Goal: Information Seeking & Learning: Find specific page/section

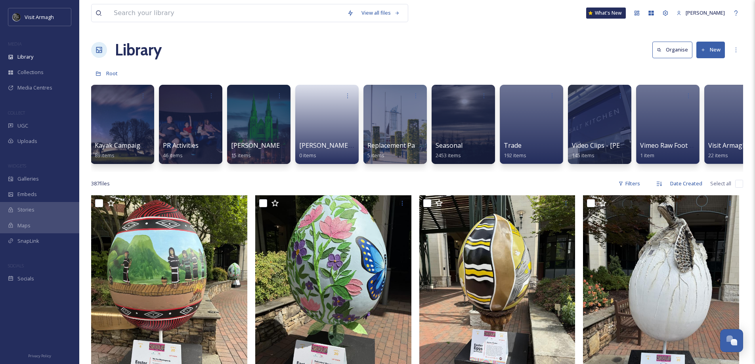
scroll to position [0, 779]
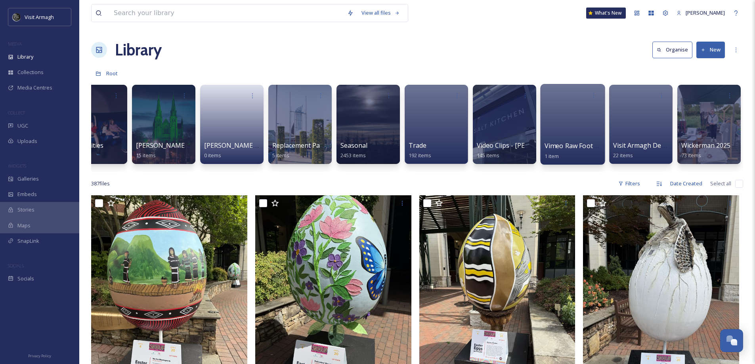
click at [577, 123] on div at bounding box center [572, 124] width 65 height 81
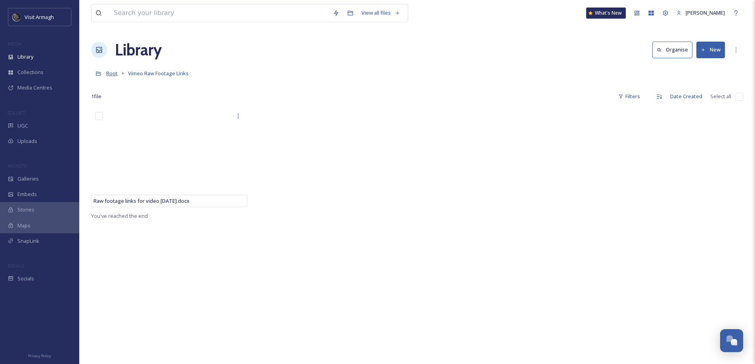
click at [108, 75] on span "Root" at bounding box center [111, 73] width 11 height 7
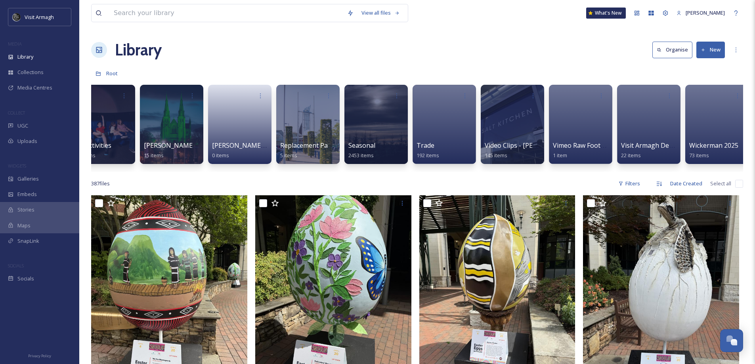
scroll to position [0, 779]
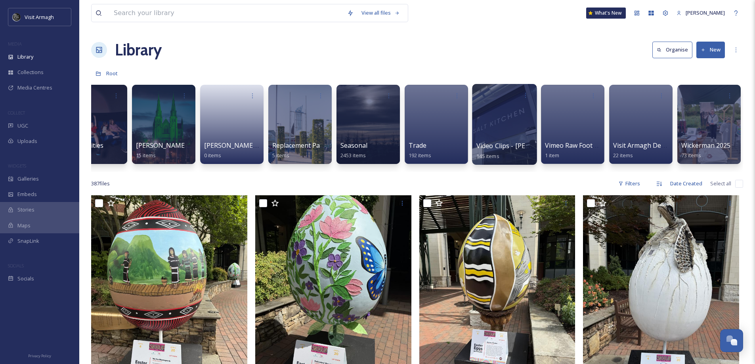
click at [490, 130] on div at bounding box center [504, 124] width 65 height 81
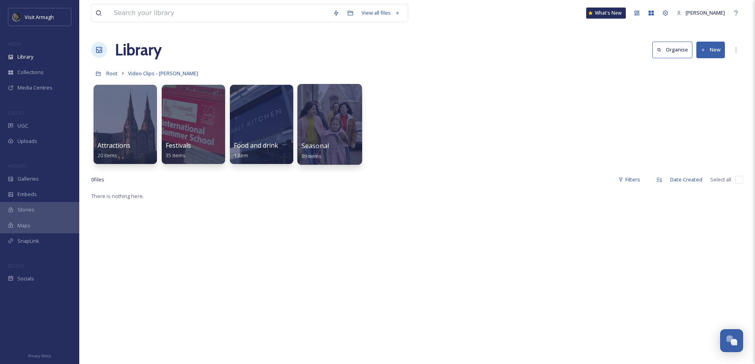
click at [350, 129] on div at bounding box center [329, 124] width 65 height 81
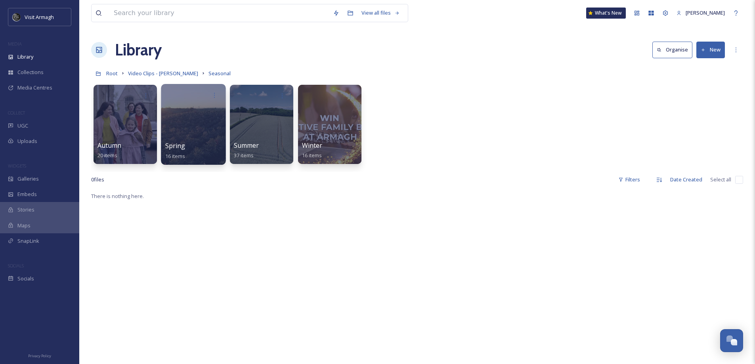
click at [184, 126] on div at bounding box center [193, 124] width 65 height 81
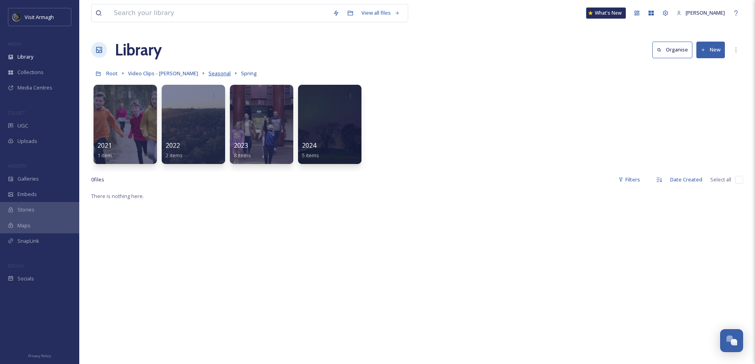
click at [208, 72] on span "Seasonal" at bounding box center [219, 73] width 22 height 7
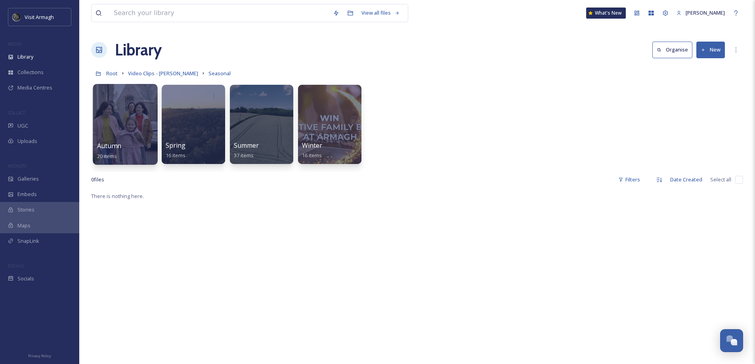
click at [128, 143] on div "Autumn 20 items" at bounding box center [125, 151] width 57 height 20
click at [122, 141] on div at bounding box center [125, 124] width 65 height 81
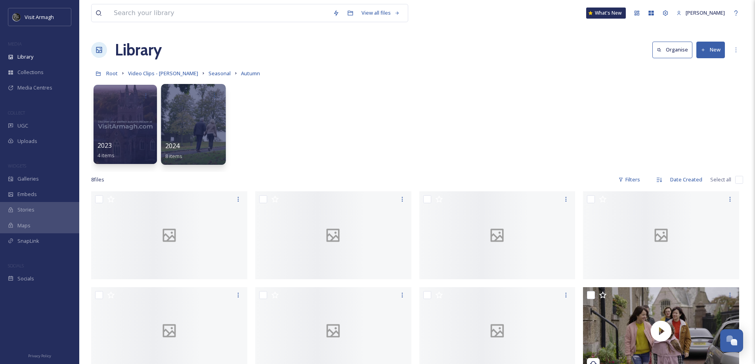
click at [191, 141] on div "2024 8 items" at bounding box center [193, 151] width 57 height 20
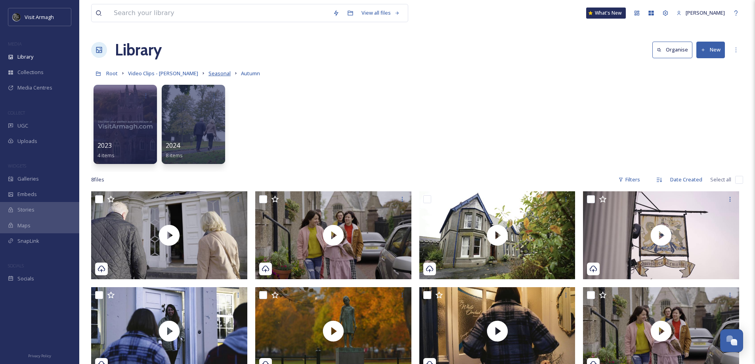
click at [208, 76] on span "Seasonal" at bounding box center [219, 73] width 22 height 7
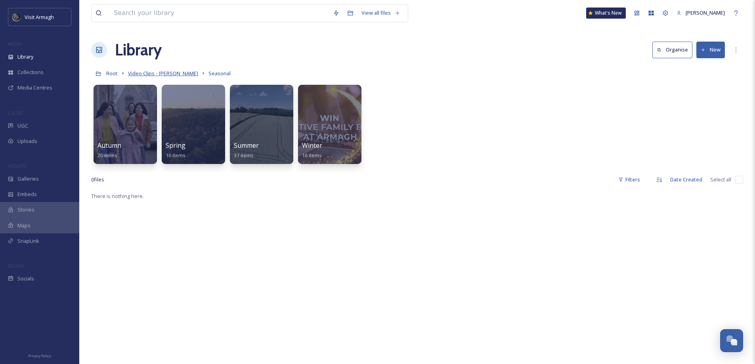
click at [163, 75] on span "Video Clips - [PERSON_NAME]" at bounding box center [163, 73] width 70 height 7
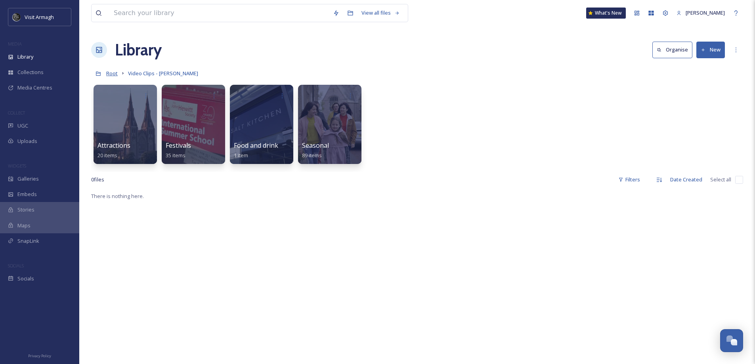
click at [111, 74] on span "Root" at bounding box center [111, 73] width 11 height 7
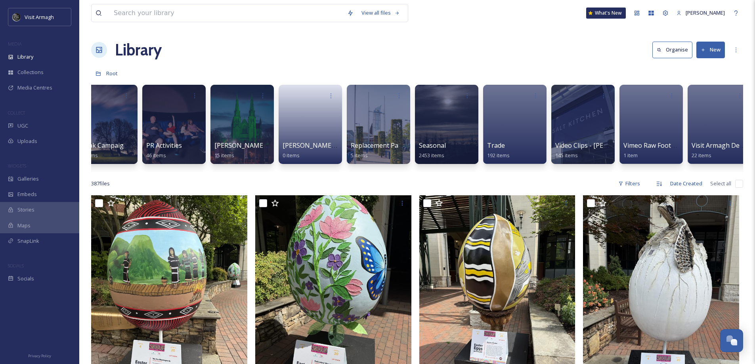
scroll to position [0, 698]
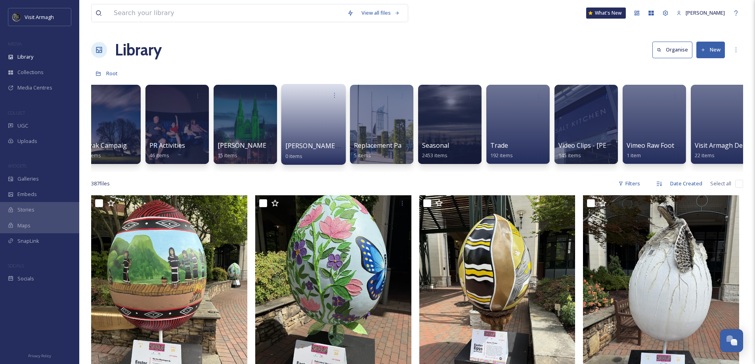
click at [319, 118] on link at bounding box center [313, 122] width 57 height 38
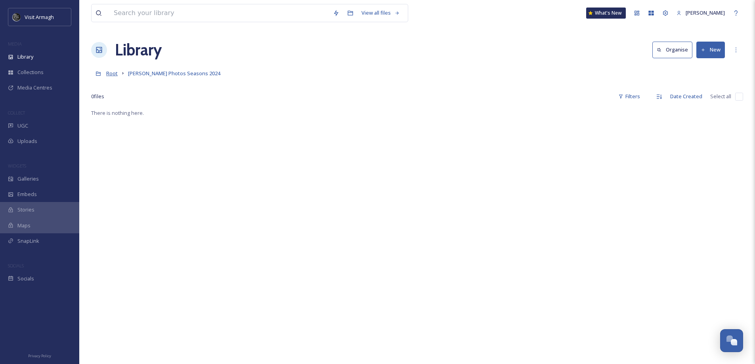
click at [111, 76] on span "Root" at bounding box center [111, 73] width 11 height 7
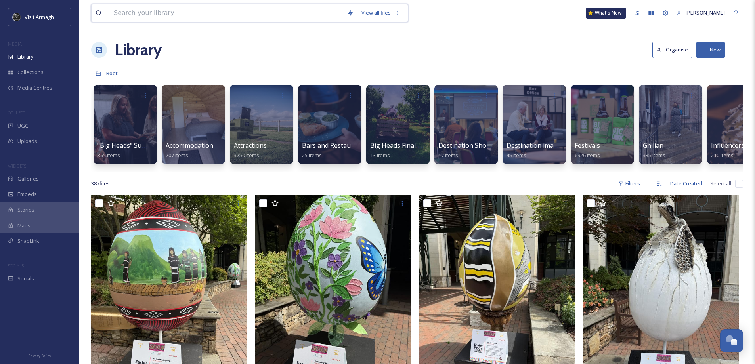
click at [171, 20] on input at bounding box center [226, 12] width 233 height 17
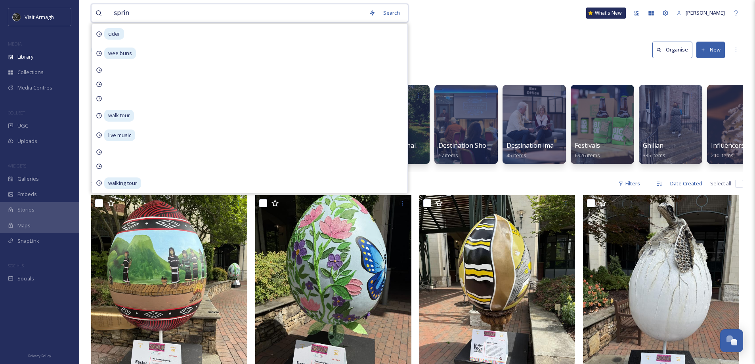
type input "spring"
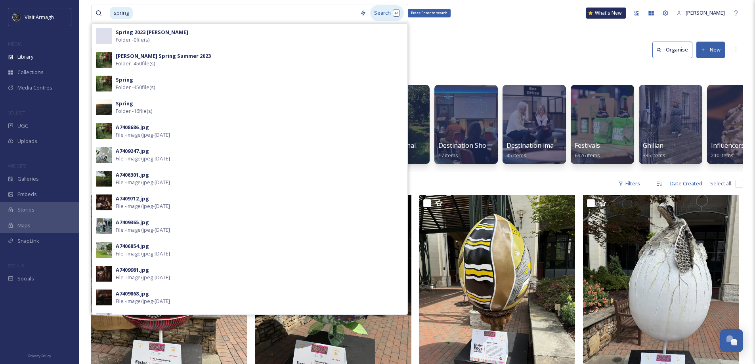
click at [375, 13] on div "Search Press Enter to search" at bounding box center [387, 12] width 34 height 15
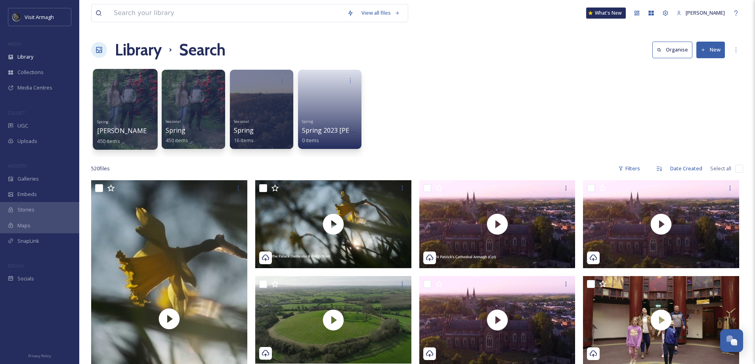
click at [136, 113] on div at bounding box center [125, 109] width 65 height 81
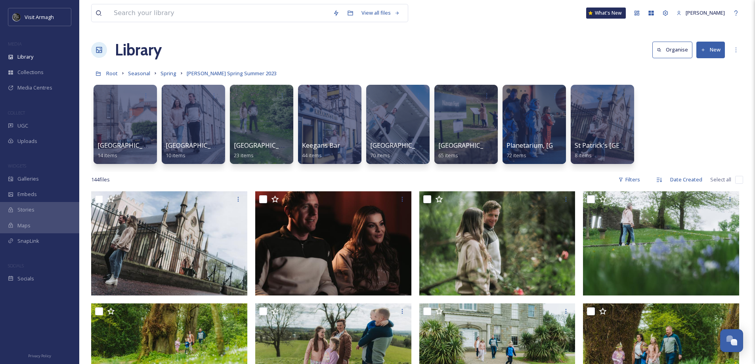
click at [167, 70] on link "Spring" at bounding box center [168, 74] width 16 height 10
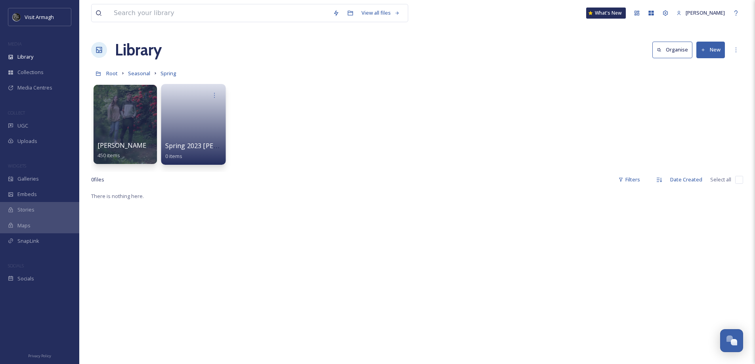
click at [182, 102] on div at bounding box center [193, 95] width 57 height 15
click at [134, 127] on div at bounding box center [125, 124] width 65 height 81
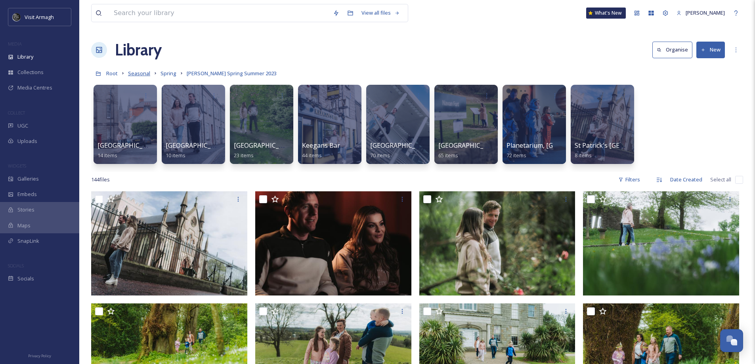
click at [142, 74] on span "Seasonal" at bounding box center [139, 73] width 22 height 7
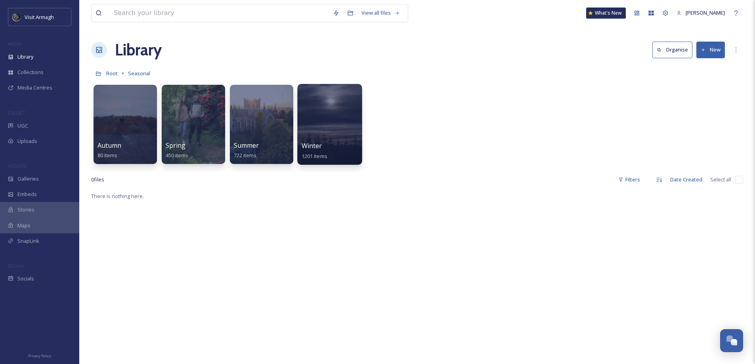
click at [327, 137] on div at bounding box center [329, 124] width 65 height 81
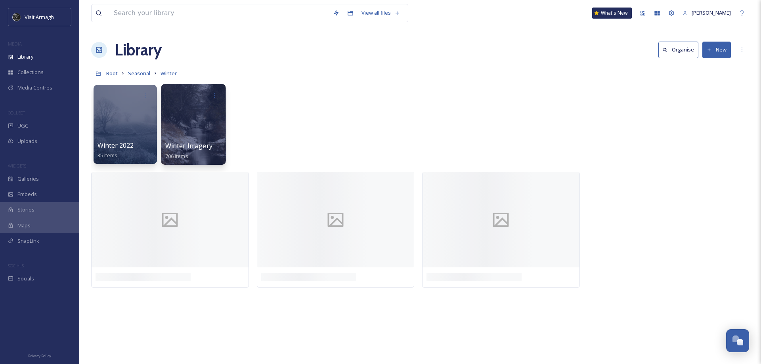
click at [190, 133] on div at bounding box center [193, 124] width 65 height 81
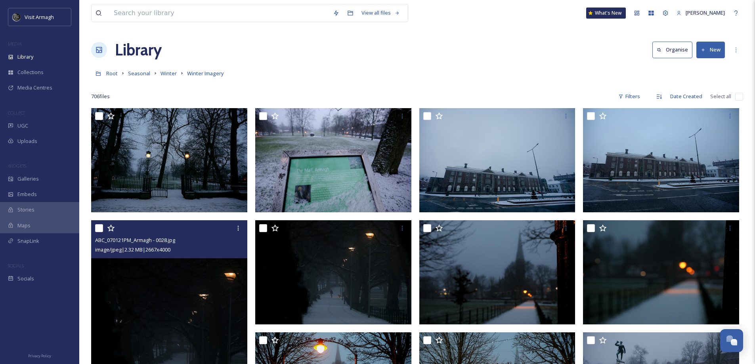
click at [208, 319] on img at bounding box center [169, 337] width 156 height 234
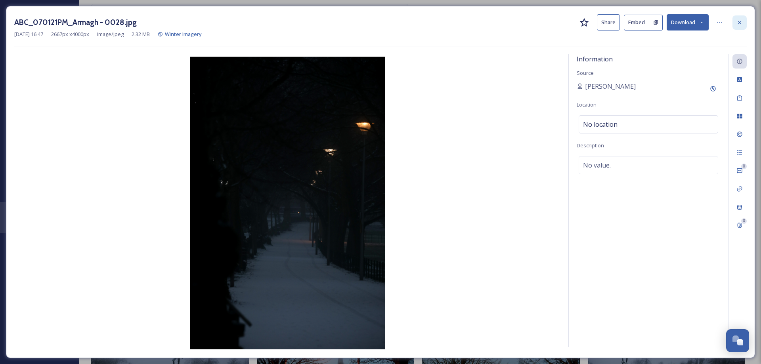
click at [740, 23] on icon at bounding box center [739, 22] width 6 height 6
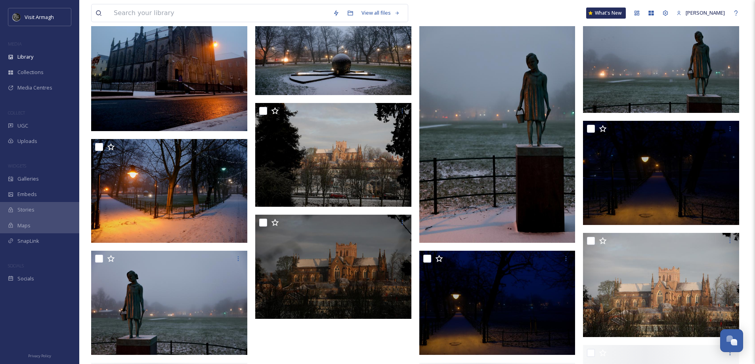
scroll to position [1089, 0]
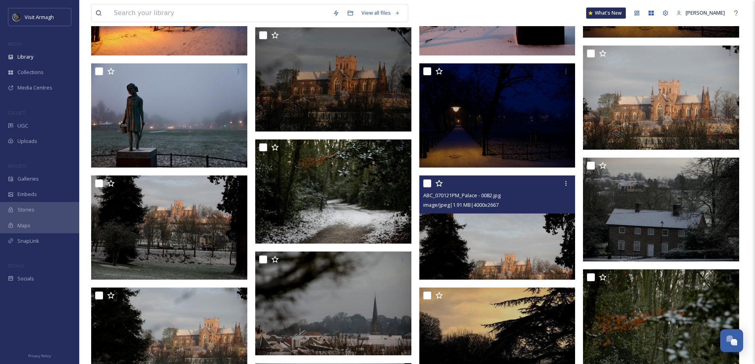
click at [453, 231] on img at bounding box center [497, 228] width 156 height 104
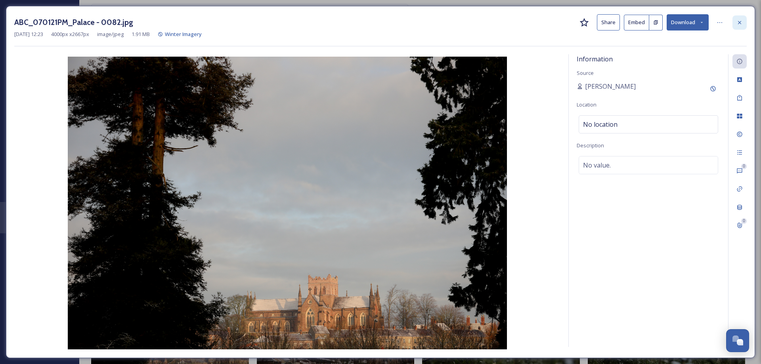
click at [738, 21] on icon at bounding box center [739, 22] width 3 height 3
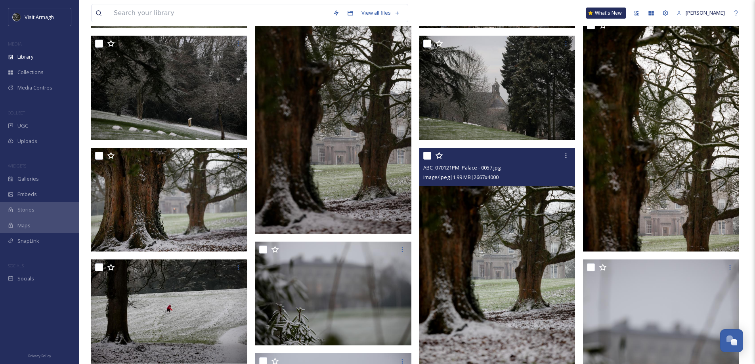
scroll to position [1921, 0]
